Goal: Transaction & Acquisition: Purchase product/service

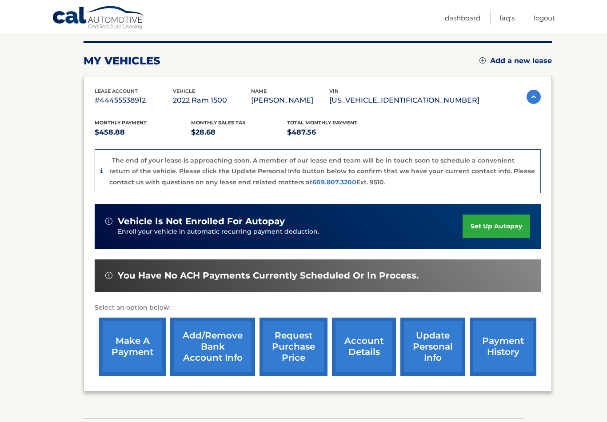
scroll to position [110, 0]
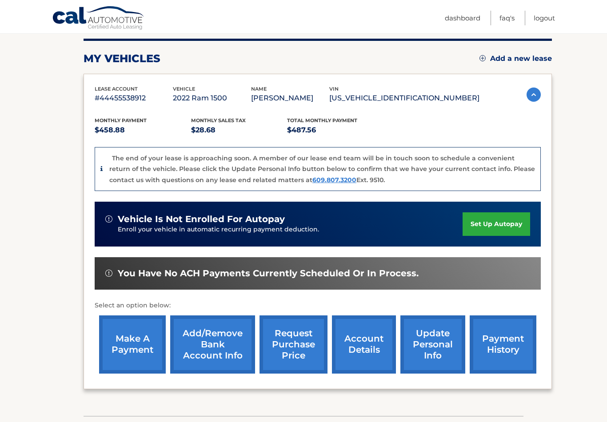
click at [130, 339] on link "make a payment" at bounding box center [132, 344] width 67 height 58
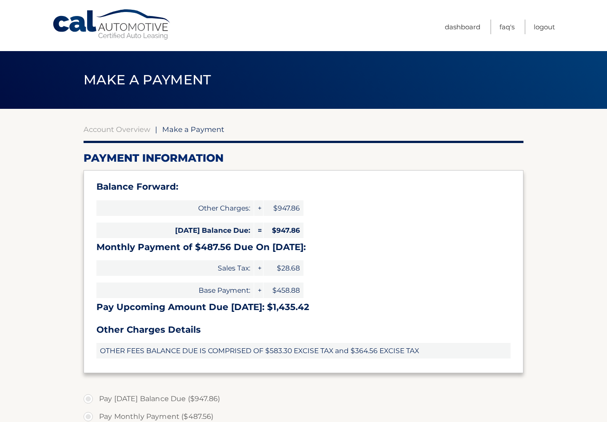
select select "N2Y4NTFkOTktMzg2Ny00MjkwLTkyYjQtM2E4Yjg4YmIyY2Jk"
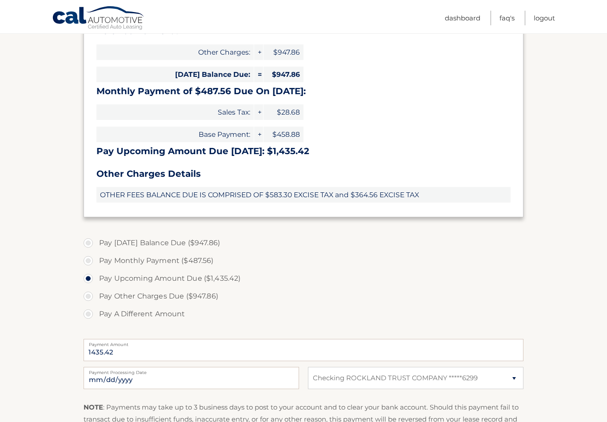
scroll to position [167, 0]
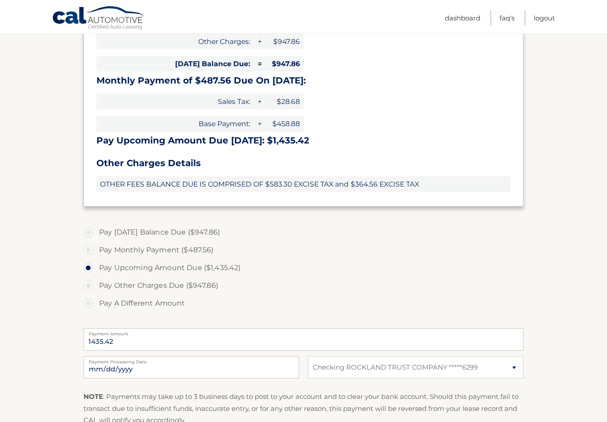
click at [91, 248] on label "Pay Monthly Payment ($487.56)" at bounding box center [304, 250] width 440 height 18
click at [91, 248] on input "Pay Monthly Payment ($487.56)" at bounding box center [91, 248] width 9 height 14
radio input "true"
type input "487.56"
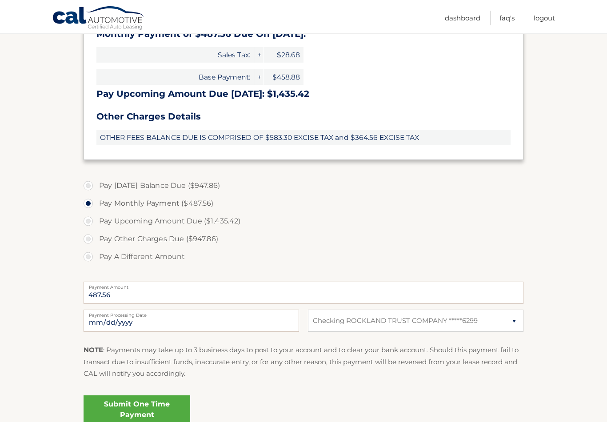
scroll to position [279, 0]
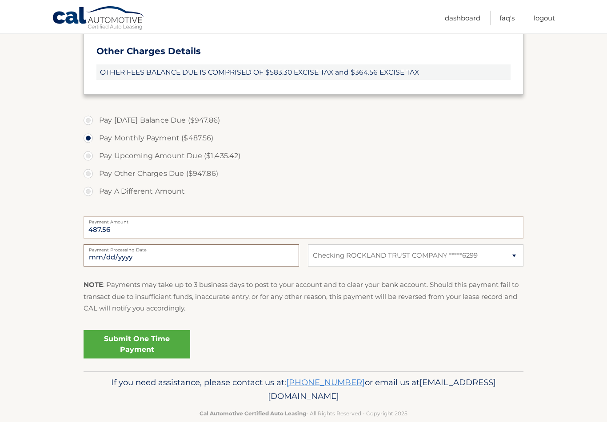
click at [280, 255] on input "2025-10-14" at bounding box center [192, 255] width 216 height 22
type input "2025-10-16"
click at [157, 339] on link "Submit One Time Payment" at bounding box center [137, 344] width 107 height 28
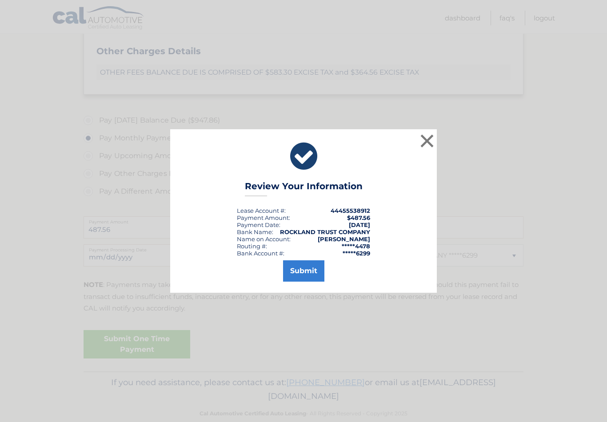
click at [305, 278] on button "Submit" at bounding box center [303, 270] width 41 height 21
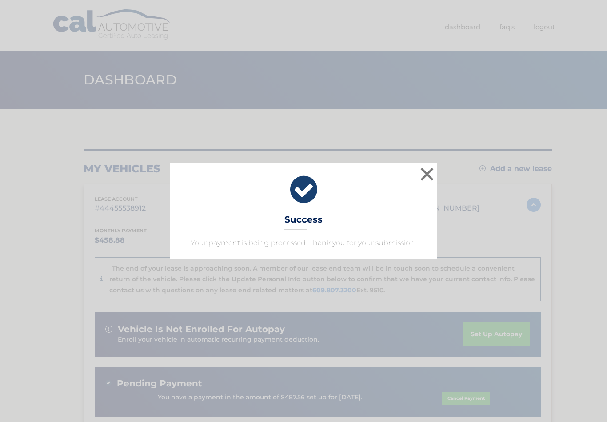
click at [427, 173] on button "×" at bounding box center [427, 174] width 18 height 18
